Goal: Use online tool/utility: Utilize a website feature to perform a specific function

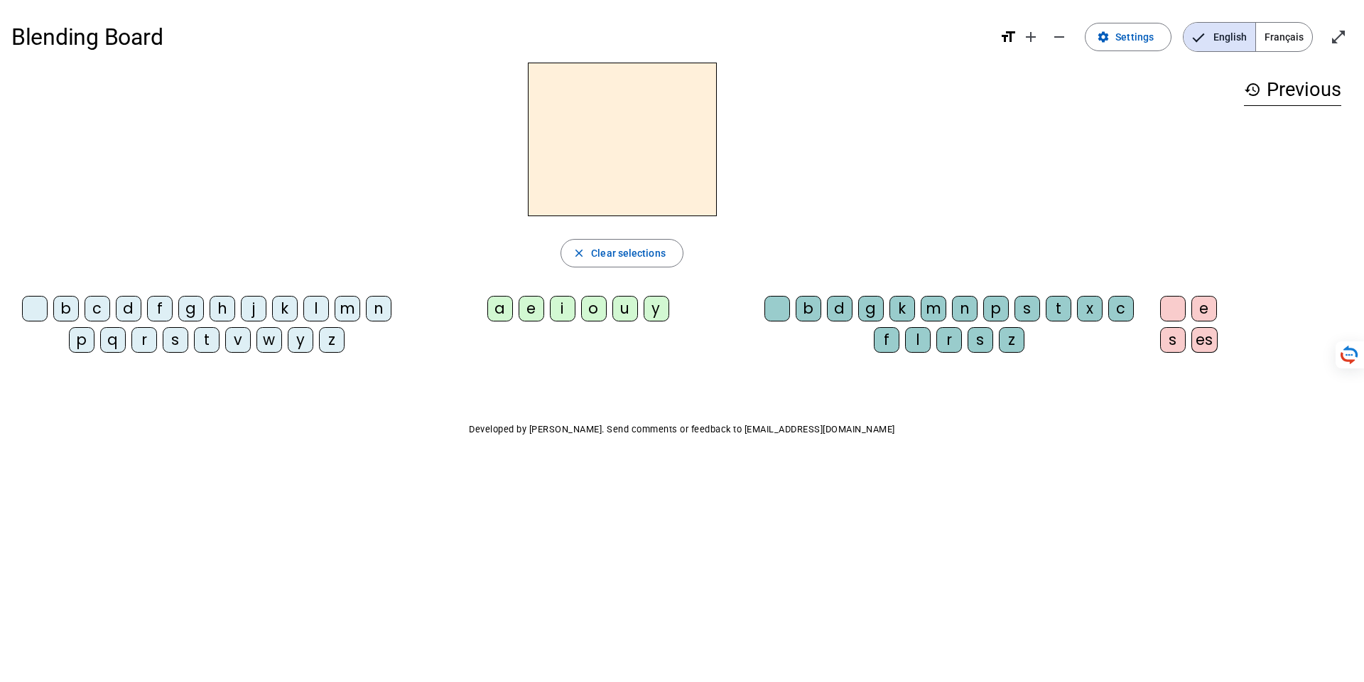
click at [343, 311] on div "m" at bounding box center [348, 309] width 26 height 26
click at [500, 309] on div "a" at bounding box center [501, 309] width 26 height 26
click at [838, 307] on div "d" at bounding box center [840, 309] width 26 height 26
click at [171, 340] on div "s" at bounding box center [176, 340] width 26 height 26
click at [1059, 306] on div "t" at bounding box center [1059, 309] width 26 height 26
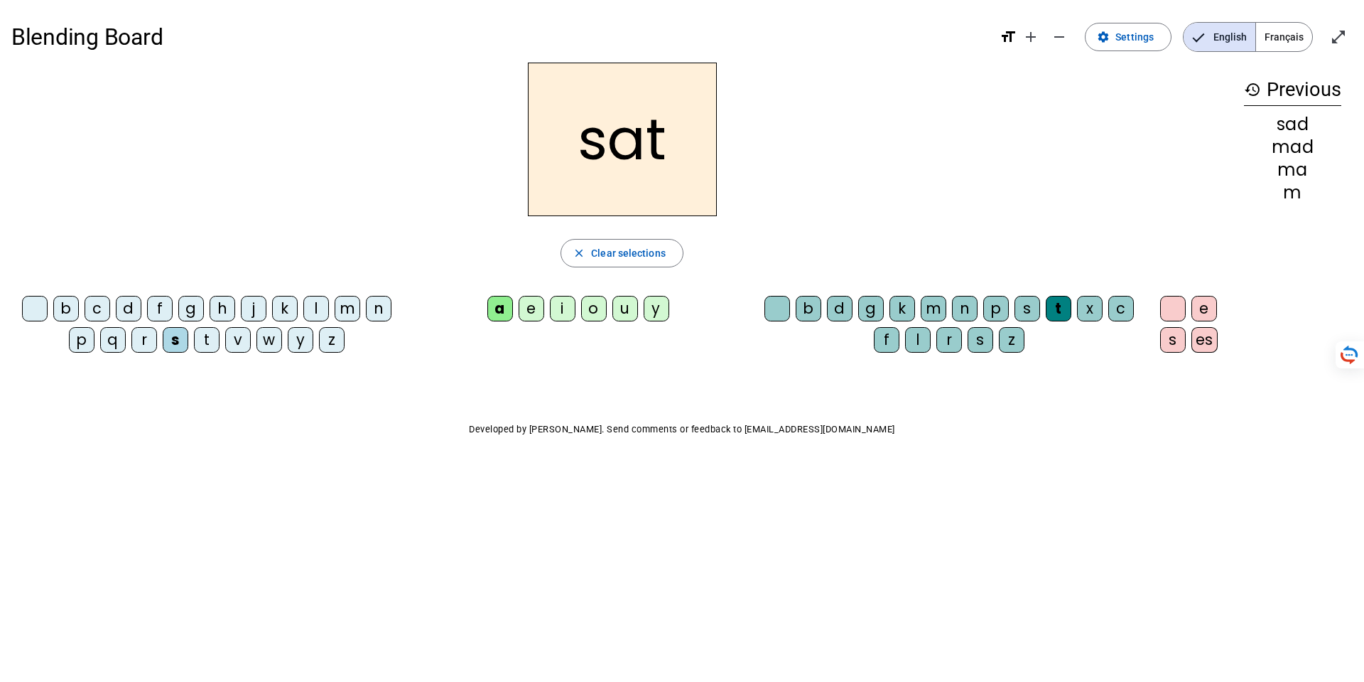
click at [31, 310] on div at bounding box center [35, 309] width 26 height 26
click at [937, 311] on div "m" at bounding box center [934, 309] width 26 height 26
click at [967, 315] on div "n" at bounding box center [965, 309] width 26 height 26
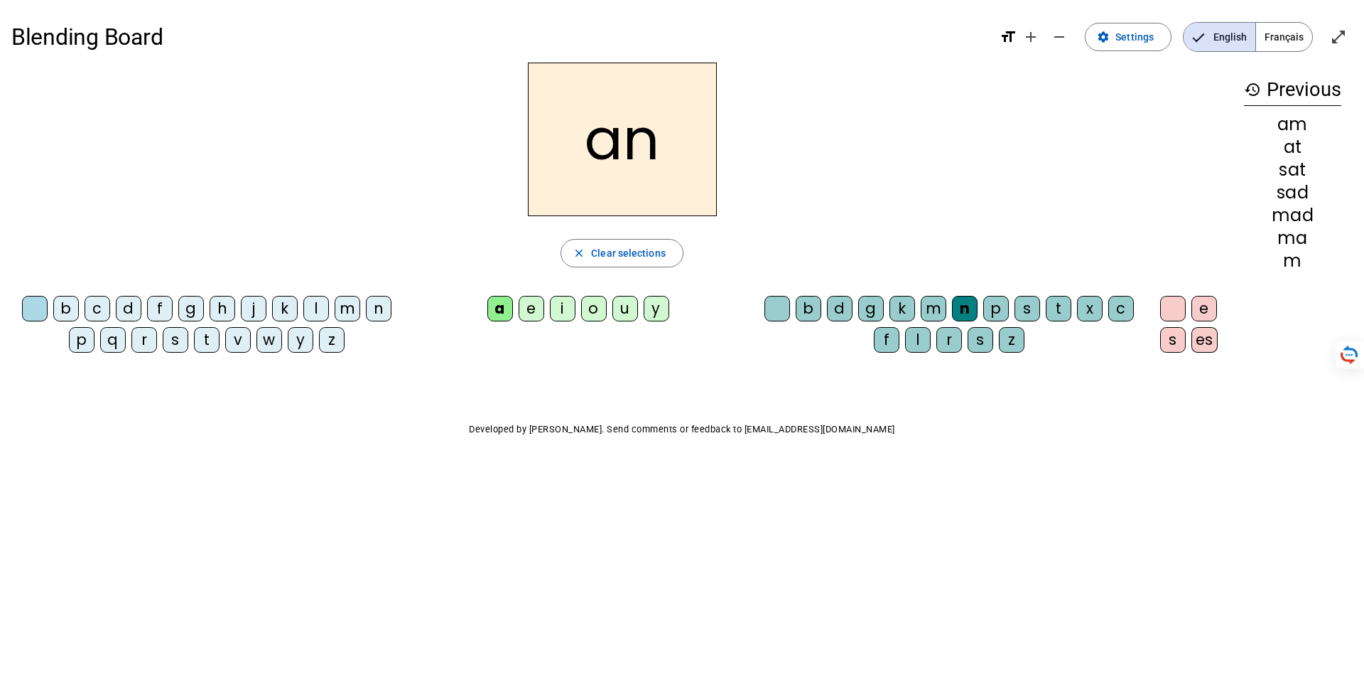
click at [159, 304] on div "f" at bounding box center [160, 309] width 26 height 26
click at [144, 342] on div "r" at bounding box center [144, 340] width 26 height 26
click at [209, 338] on div "t" at bounding box center [207, 340] width 26 height 26
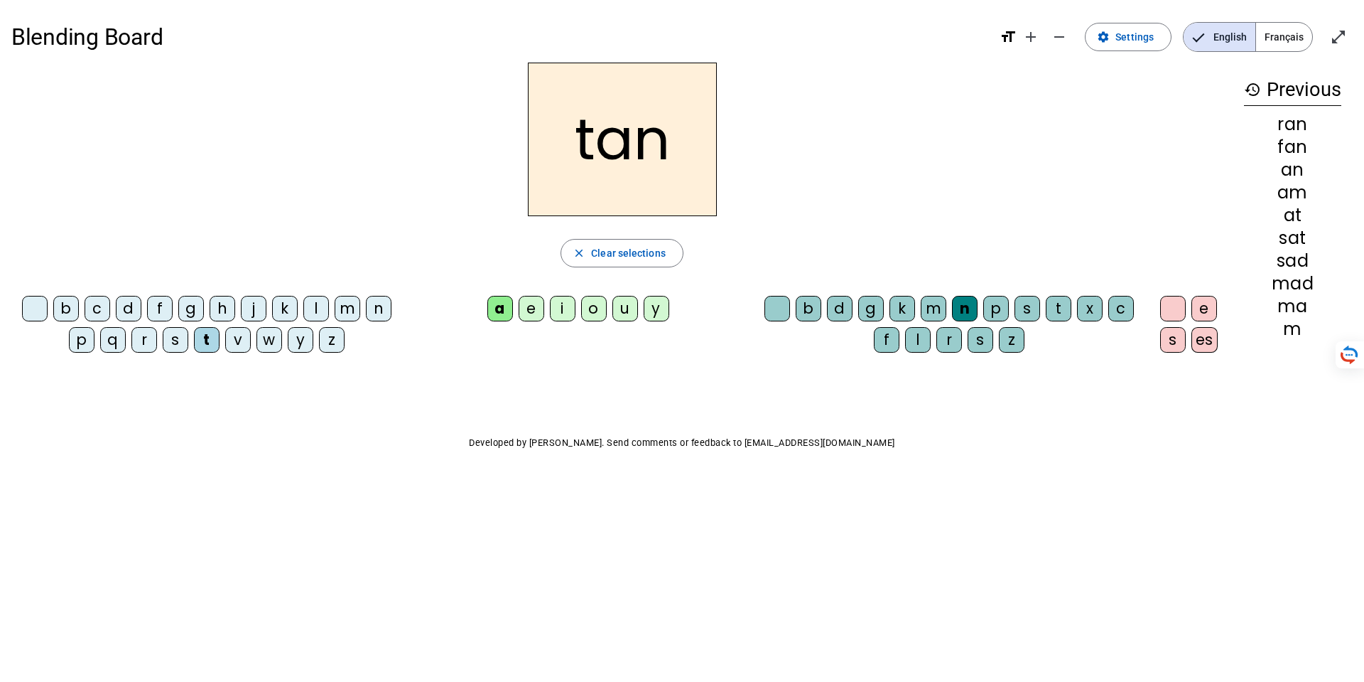
click at [998, 311] on div "p" at bounding box center [997, 309] width 26 height 26
click at [377, 308] on div "n" at bounding box center [379, 309] width 26 height 26
click at [324, 305] on div "l" at bounding box center [316, 309] width 26 height 26
click at [345, 311] on div "m" at bounding box center [348, 309] width 26 height 26
